Goal: Task Accomplishment & Management: Manage account settings

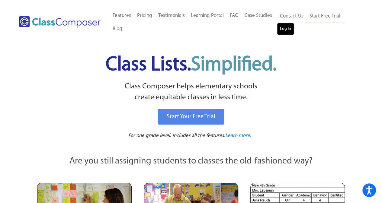
click at [285, 30] on link "Log In" at bounding box center [285, 29] width 17 height 12
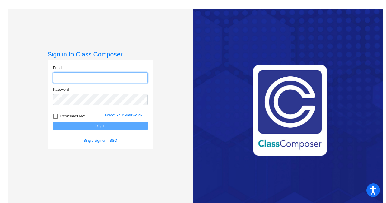
type input "[EMAIL_ADDRESS][DOMAIN_NAME]"
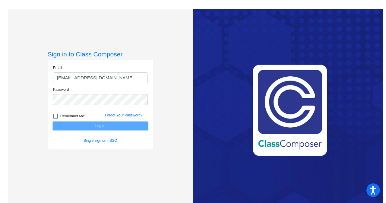
click at [105, 124] on button "Log In" at bounding box center [100, 126] width 95 height 9
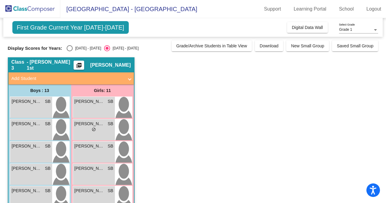
click at [69, 50] on div "Select an option" at bounding box center [70, 48] width 6 height 6
click at [69, 51] on input "[DATE] - [DATE]" at bounding box center [69, 51] width 0 height 0
radio input "true"
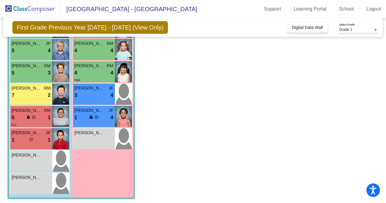
scroll to position [193, 0]
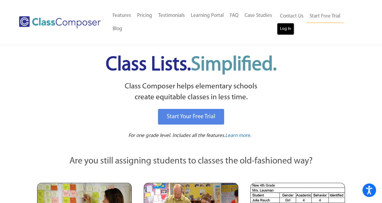
click at [290, 29] on link "Log In" at bounding box center [285, 29] width 17 height 12
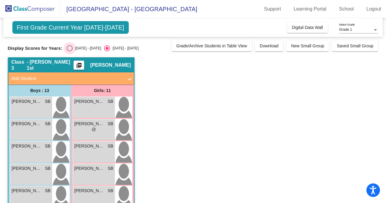
click at [69, 48] on div "Select an option" at bounding box center [70, 48] width 6 height 6
click at [69, 51] on input "[DATE] - [DATE]" at bounding box center [69, 51] width 0 height 0
radio input "true"
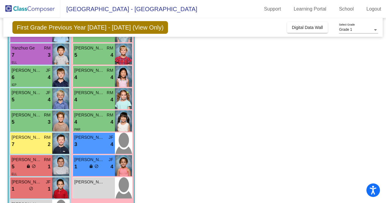
scroll to position [149, 0]
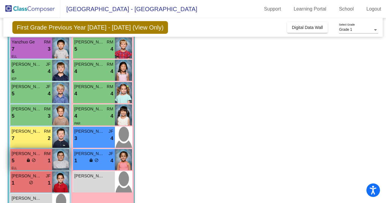
click at [59, 158] on img at bounding box center [60, 159] width 17 height 21
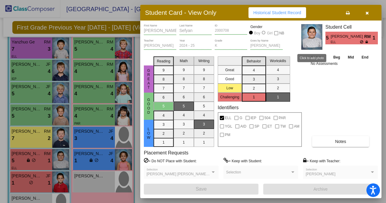
click at [310, 38] on img at bounding box center [311, 37] width 21 height 26
click at [366, 12] on icon "button" at bounding box center [367, 13] width 3 height 4
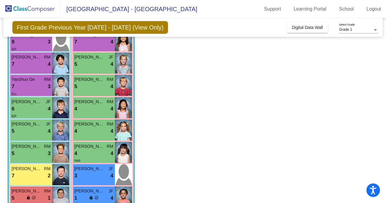
scroll to position [0, 0]
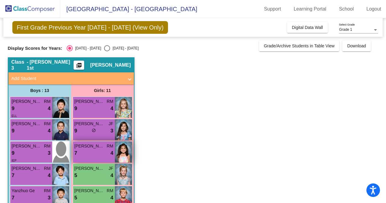
click at [93, 149] on span "[PERSON_NAME]" at bounding box center [90, 146] width 30 height 6
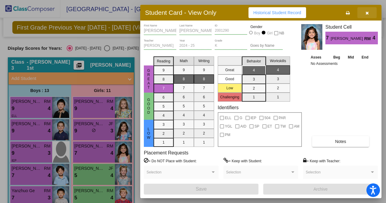
click at [366, 12] on icon "button" at bounding box center [367, 13] width 3 height 4
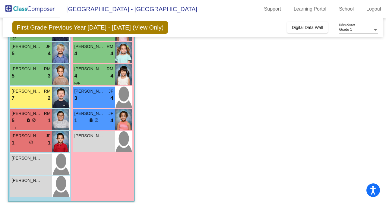
scroll to position [193, 0]
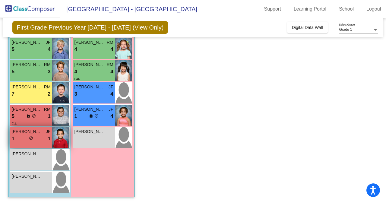
click at [54, 138] on img at bounding box center [60, 137] width 17 height 21
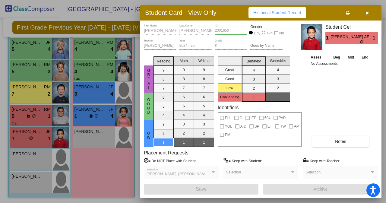
click at [60, 112] on div at bounding box center [193, 101] width 386 height 203
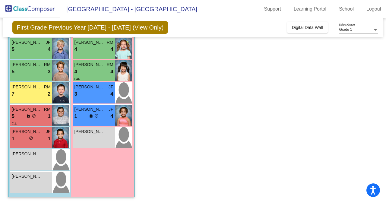
click at [60, 112] on img at bounding box center [60, 115] width 17 height 21
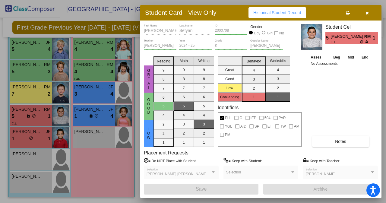
click at [93, 68] on div at bounding box center [193, 101] width 386 height 203
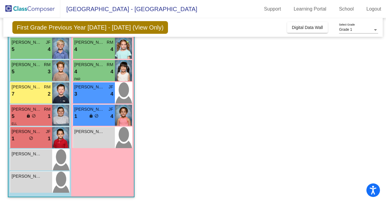
click at [93, 68] on div "4 lock do_not_disturb_alt 4" at bounding box center [94, 72] width 39 height 8
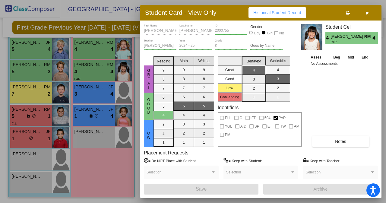
click at [105, 113] on div at bounding box center [193, 101] width 386 height 203
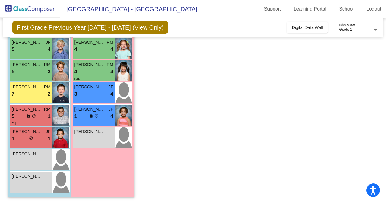
click at [105, 113] on div "1 lock do_not_disturb_alt 4" at bounding box center [94, 117] width 39 height 8
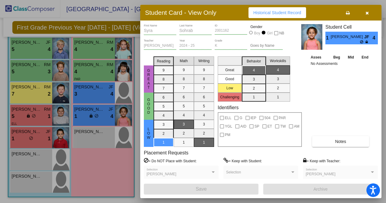
drag, startPoint x: 386, startPoint y: 88, endPoint x: 386, endPoint y: 117, distance: 29.9
click at [386, 117] on div at bounding box center [193, 101] width 386 height 203
